Goal: Information Seeking & Learning: Learn about a topic

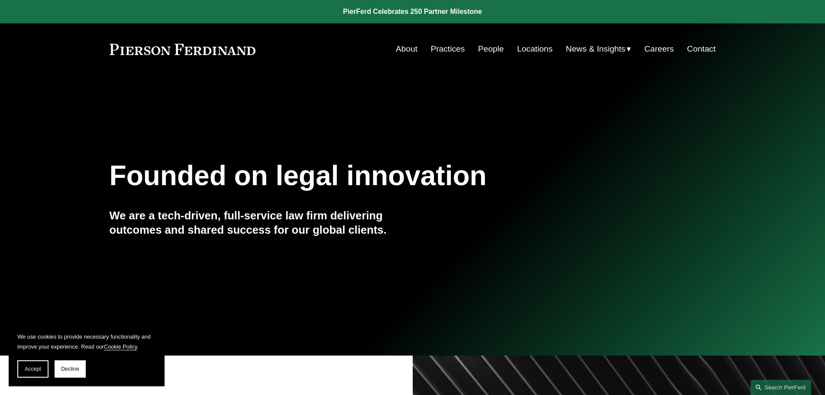
click at [537, 54] on link "Locations" at bounding box center [535, 49] width 36 height 16
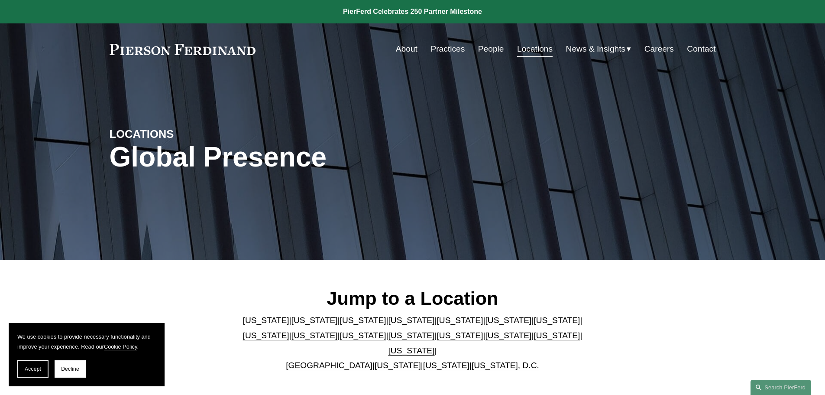
click at [515, 327] on p "Arizona | California | Colorado | Delaware | Florida | Georgia | Illinois | Mas…" at bounding box center [413, 343] width 354 height 60
click at [534, 322] on link "[US_STATE]" at bounding box center [557, 319] width 46 height 9
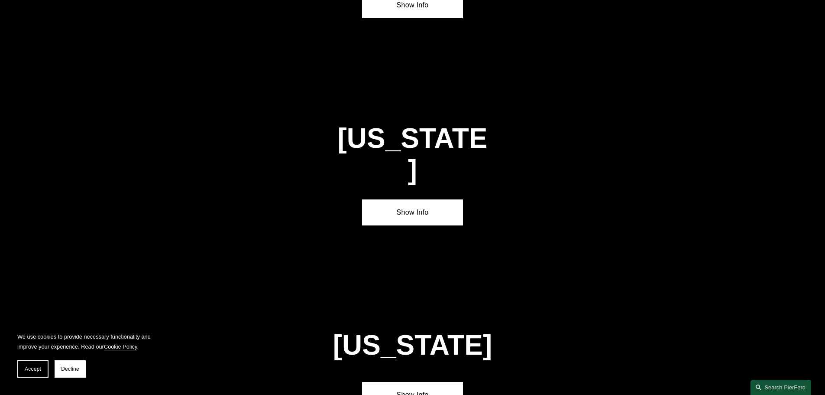
scroll to position [1446, 0]
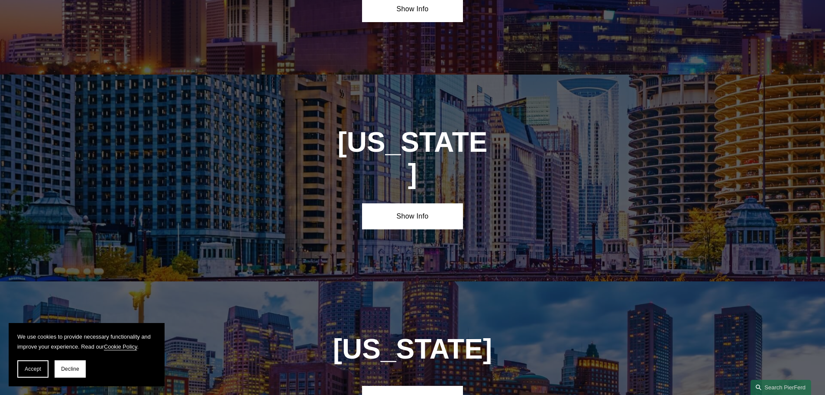
click at [412, 146] on div "Illinois Show Info" at bounding box center [412, 178] width 825 height 207
click at [414, 203] on link "Show Info" at bounding box center [412, 216] width 101 height 26
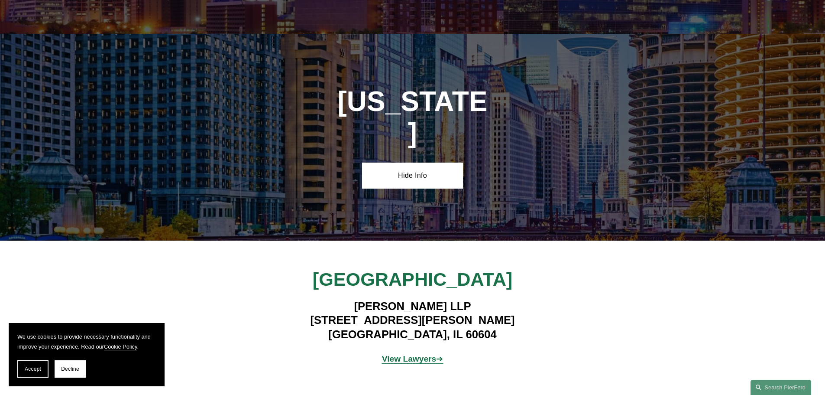
scroll to position [1532, 0]
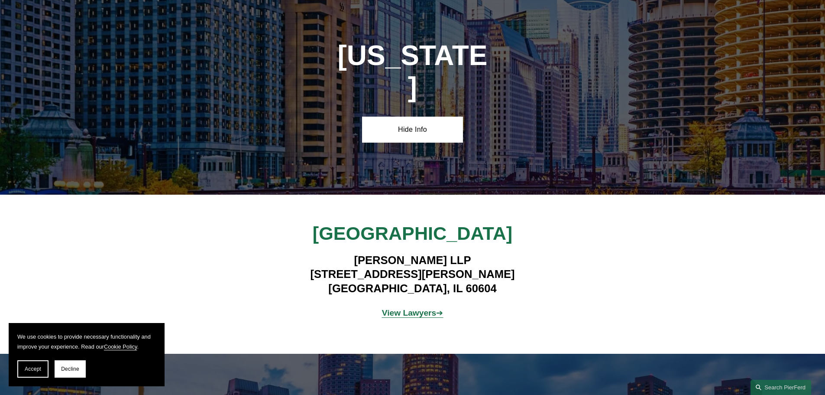
click at [422, 308] on strong "View Lawyers" at bounding box center [409, 312] width 55 height 9
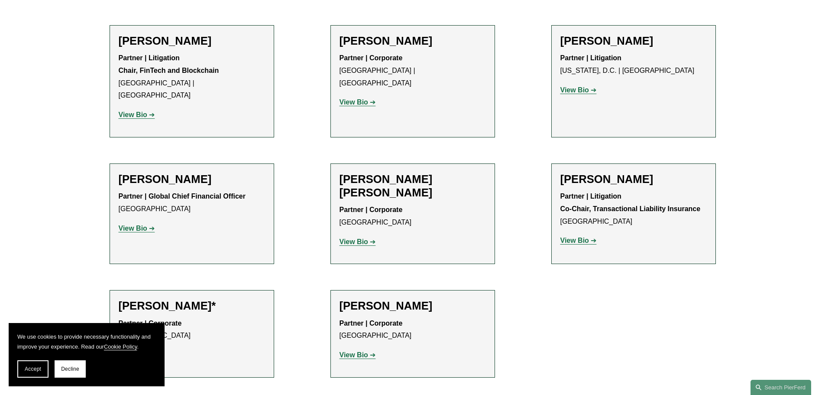
scroll to position [650, 0]
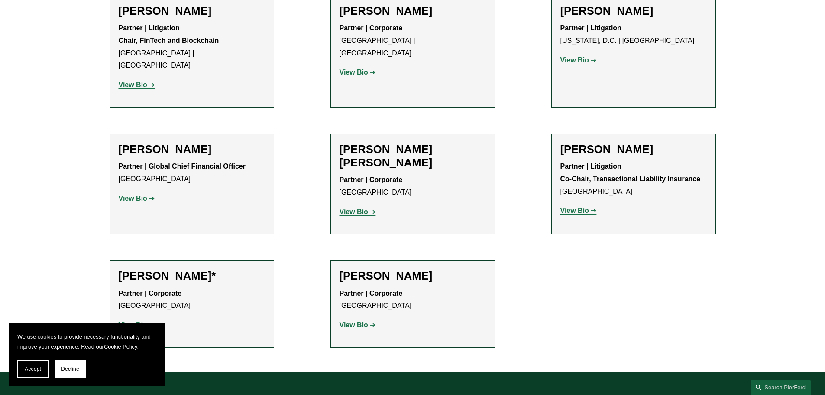
click at [363, 321] on strong "View Bio" at bounding box center [354, 324] width 29 height 7
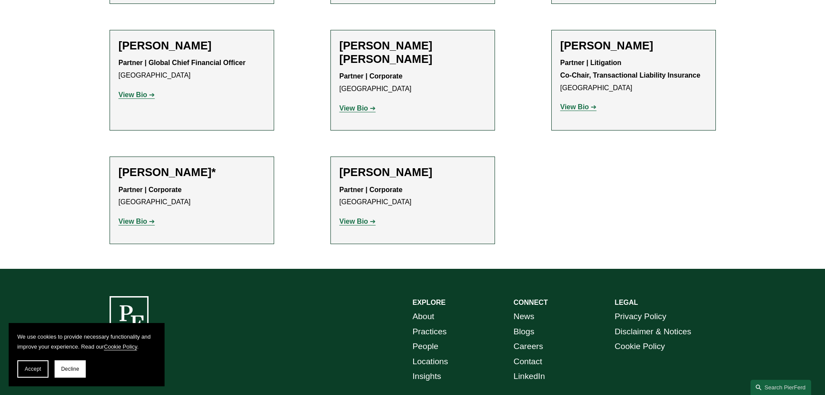
scroll to position [800, 0]
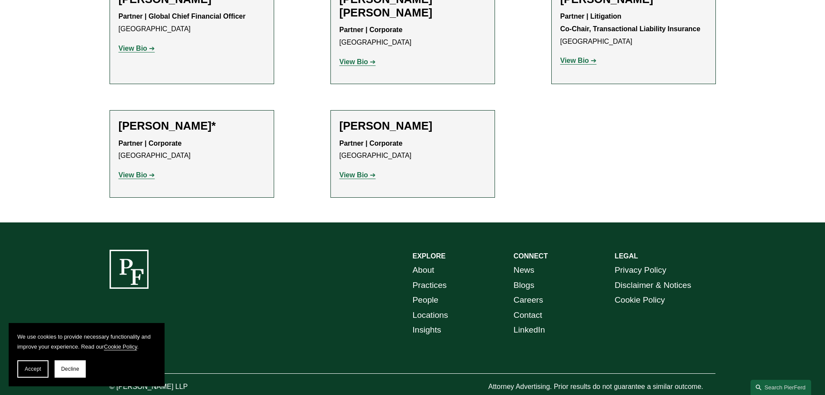
click at [372, 171] on link "View Bio" at bounding box center [358, 174] width 36 height 7
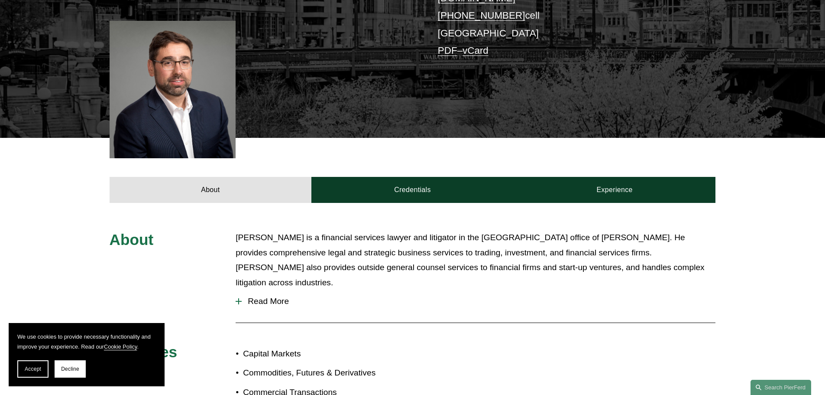
scroll to position [217, 0]
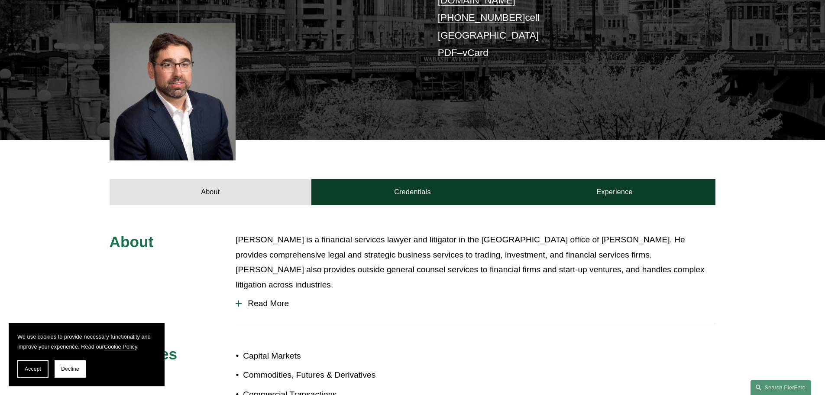
click at [259, 299] on span "Read More" at bounding box center [479, 304] width 474 height 10
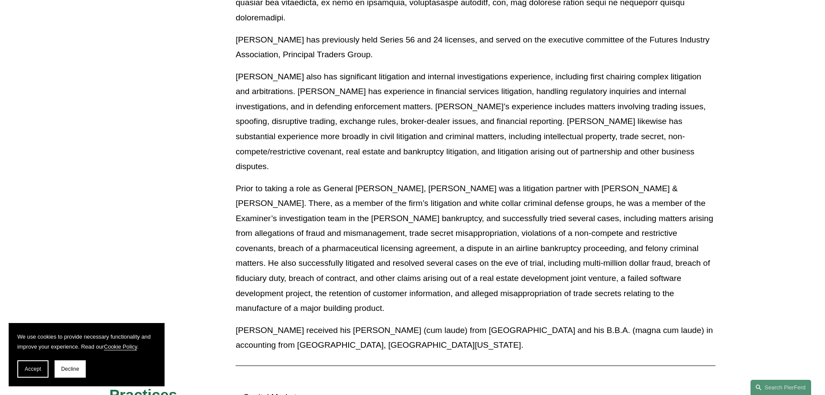
scroll to position [661, 0]
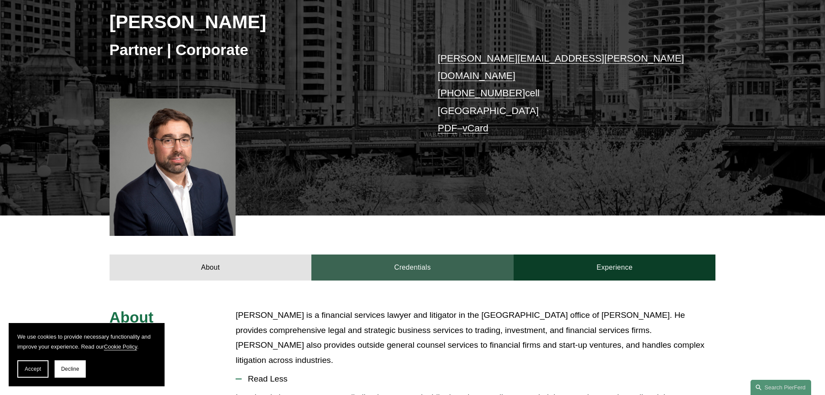
click at [428, 262] on link "Credentials" at bounding box center [413, 267] width 202 height 26
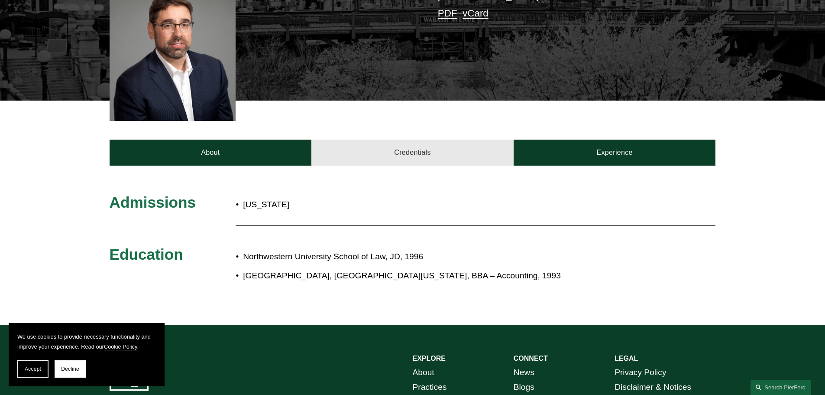
scroll to position [315, 0]
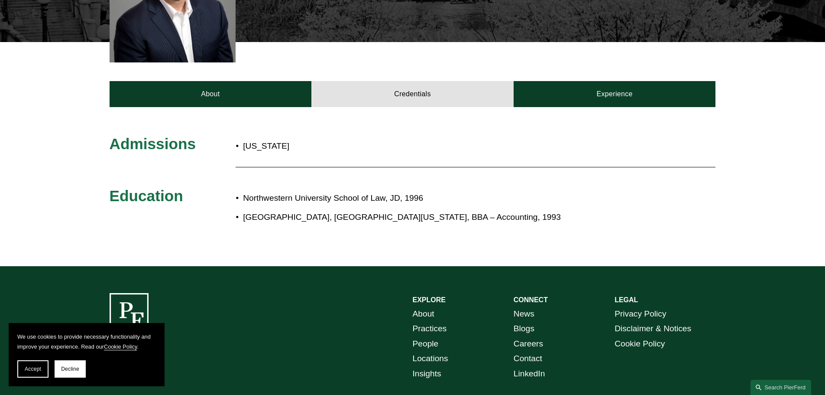
click at [581, 70] on div "About Credentials Experience" at bounding box center [412, 74] width 825 height 65
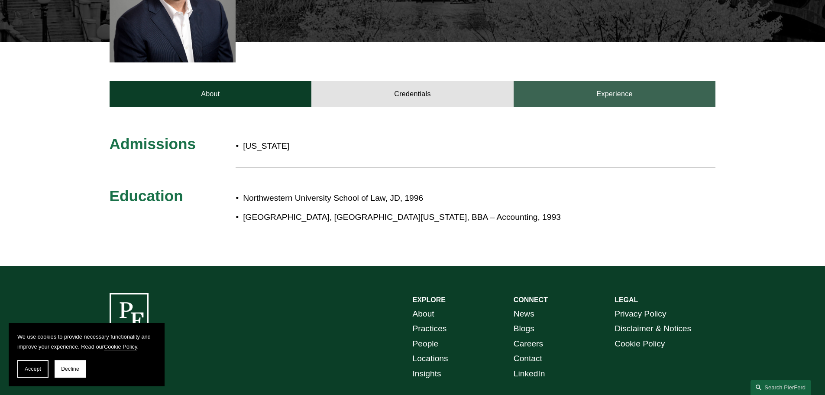
click at [586, 86] on link "Experience" at bounding box center [615, 94] width 202 height 26
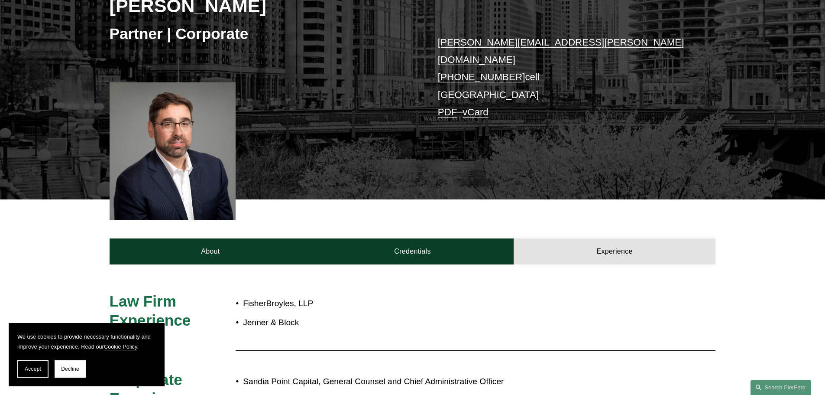
scroll to position [91, 0]
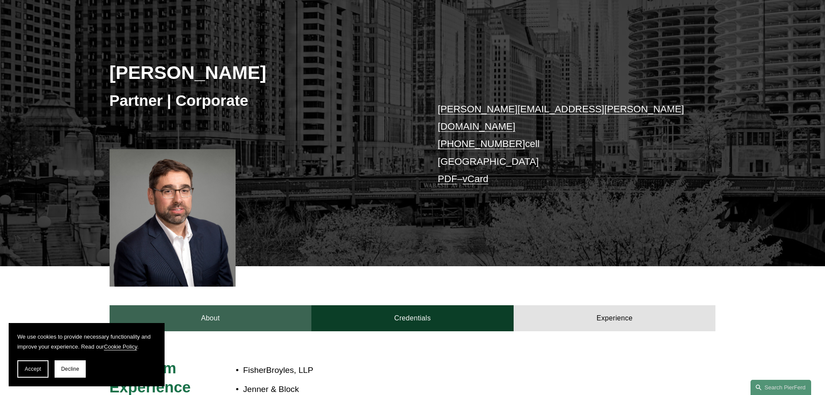
click at [283, 312] on link "About" at bounding box center [211, 318] width 202 height 26
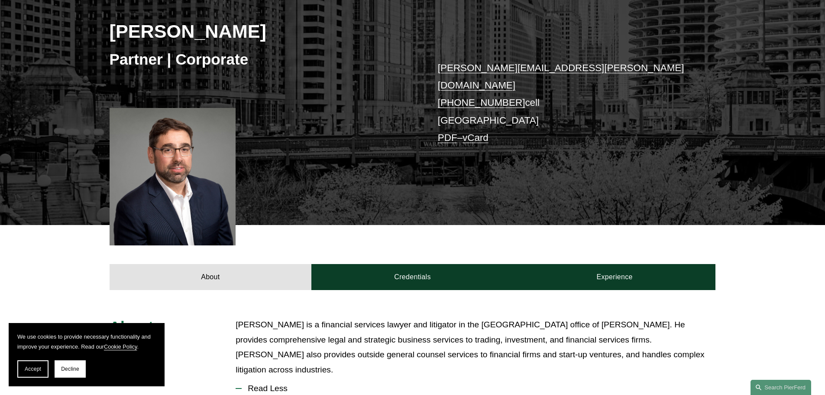
scroll to position [130, 0]
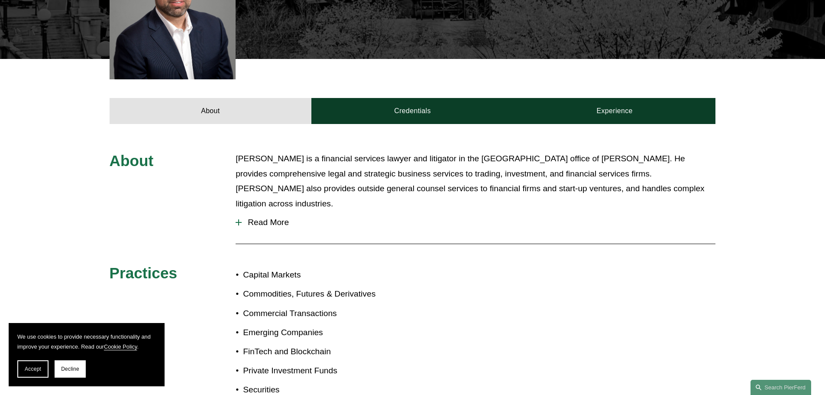
scroll to position [347, 0]
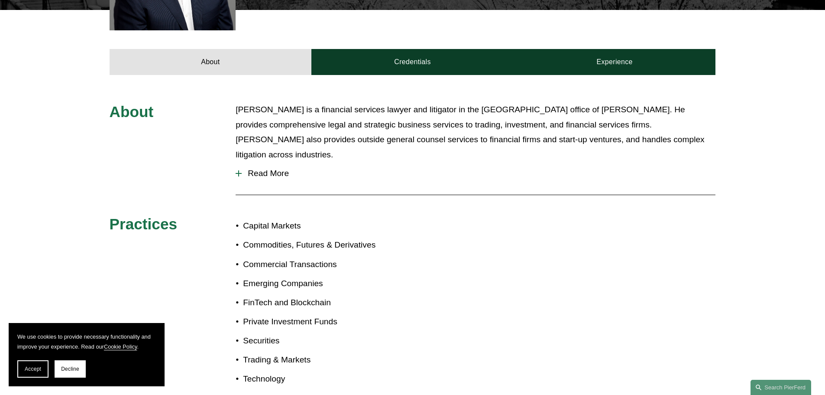
click at [283, 169] on span "Read More" at bounding box center [479, 174] width 474 height 10
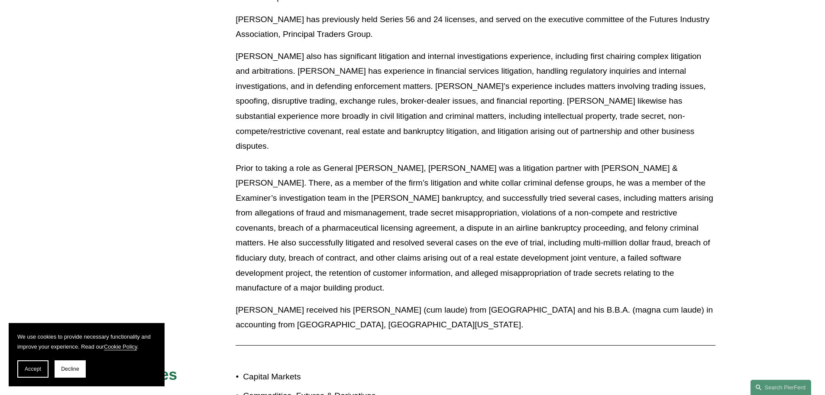
scroll to position [737, 0]
